Goal: Use online tool/utility

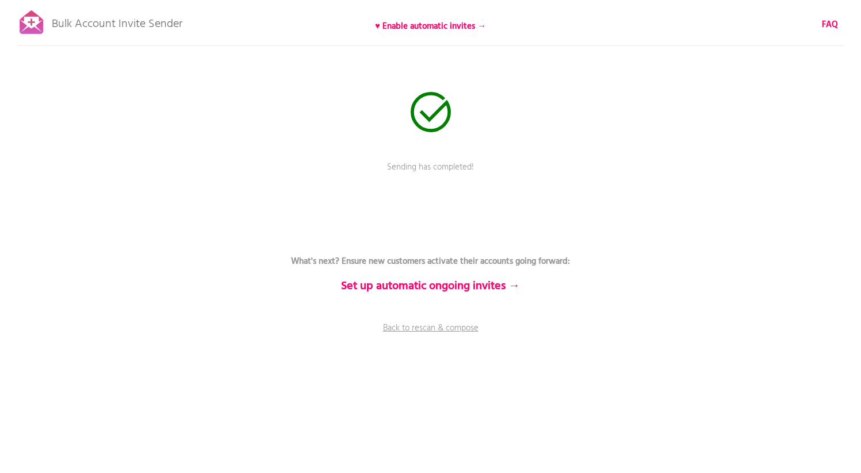
click at [327, 99] on div "Bulk Account Invite Sender ♥ Enable automatic invites → FAQ Sending has complet…" at bounding box center [430, 201] width 861 height 403
click at [214, 22] on div "Bulk Account Invite Sender ♥ Enable automatic invites → FAQ Sending has complet…" at bounding box center [430, 201] width 861 height 403
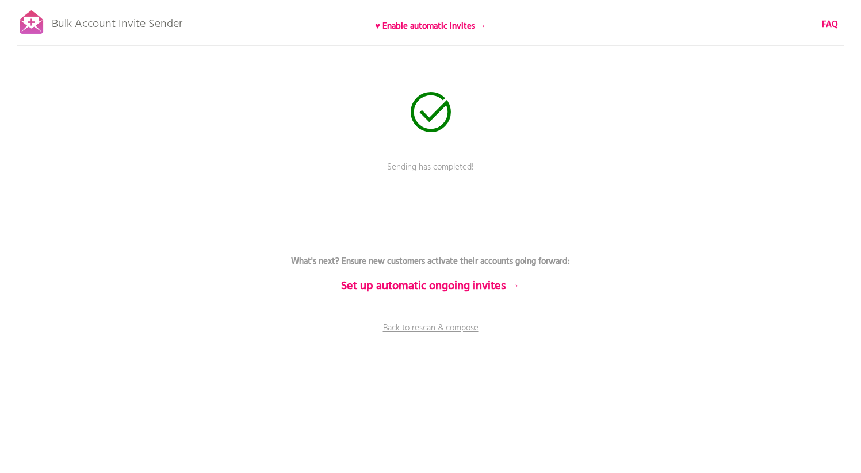
drag, startPoint x: 202, startPoint y: 22, endPoint x: 49, endPoint y: 14, distance: 152.7
click at [49, 14] on div "Bulk Account Invite Sender ♥ Enable automatic invites → FAQ Sending has complet…" at bounding box center [430, 201] width 861 height 403
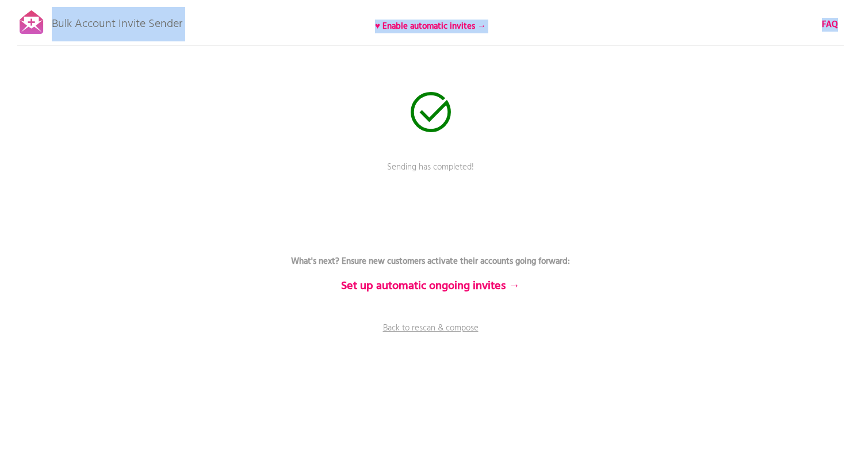
click at [52, 22] on div "Bulk Account Invite Sender ♥ Enable automatic invites → FAQ Sending has complet…" at bounding box center [430, 201] width 861 height 403
copy div "Bulk Account Invite Sender ♥ Enable automatic invites → FAQ"
click at [137, 19] on p "Bulk Account Invite Sender" at bounding box center [117, 21] width 131 height 29
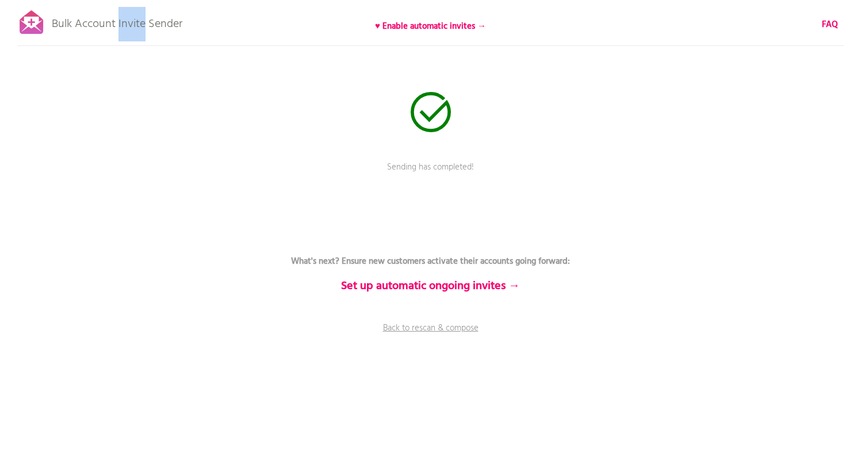
click at [137, 19] on p "Bulk Account Invite Sender" at bounding box center [117, 21] width 131 height 29
copy div "Bulk Account Invite Sender"
click at [374, 189] on p "Sending has completed!" at bounding box center [430, 175] width 345 height 29
